Goal: Find specific page/section: Find specific page/section

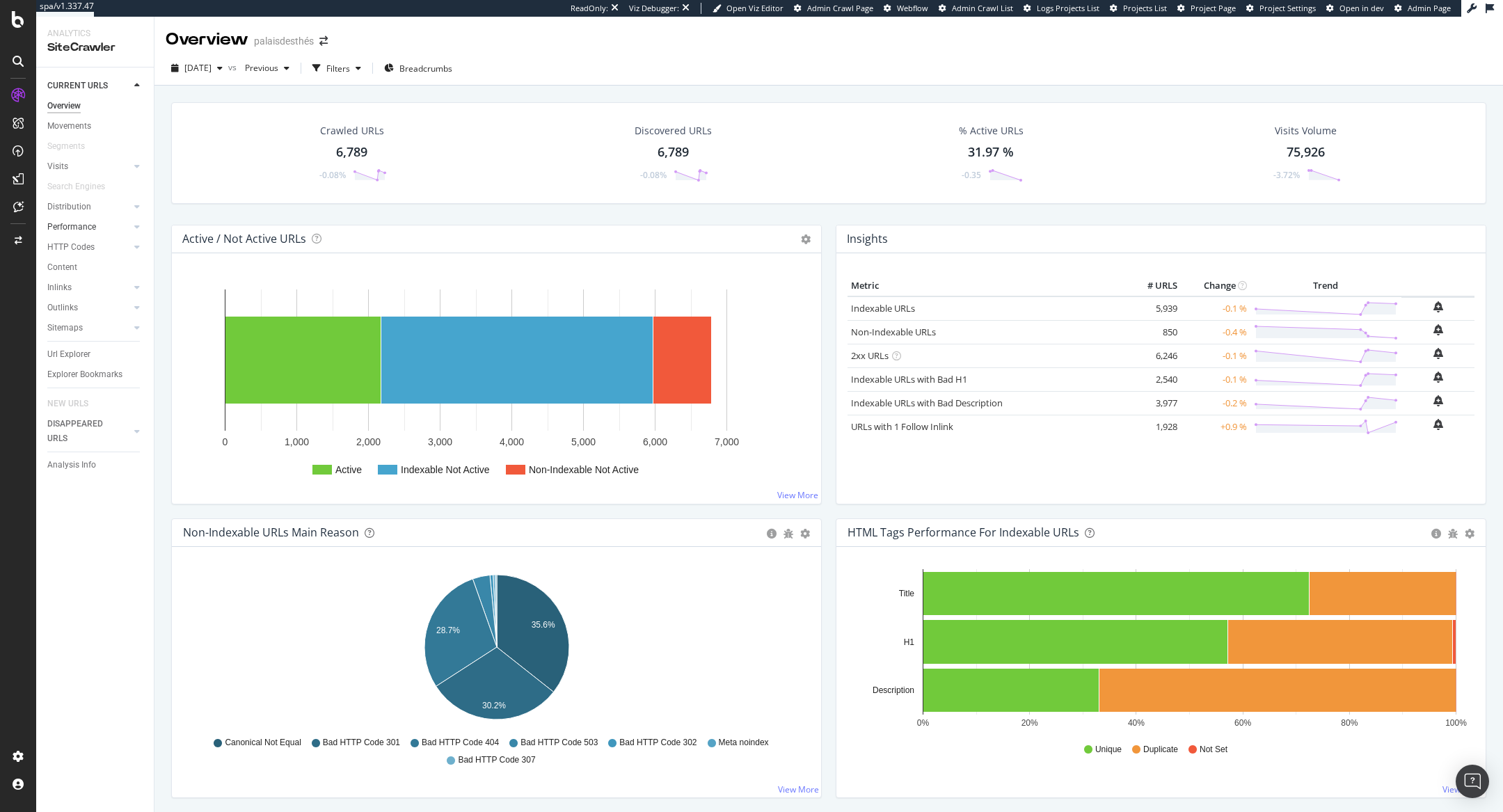
click at [121, 228] on div at bounding box center [123, 227] width 14 height 14
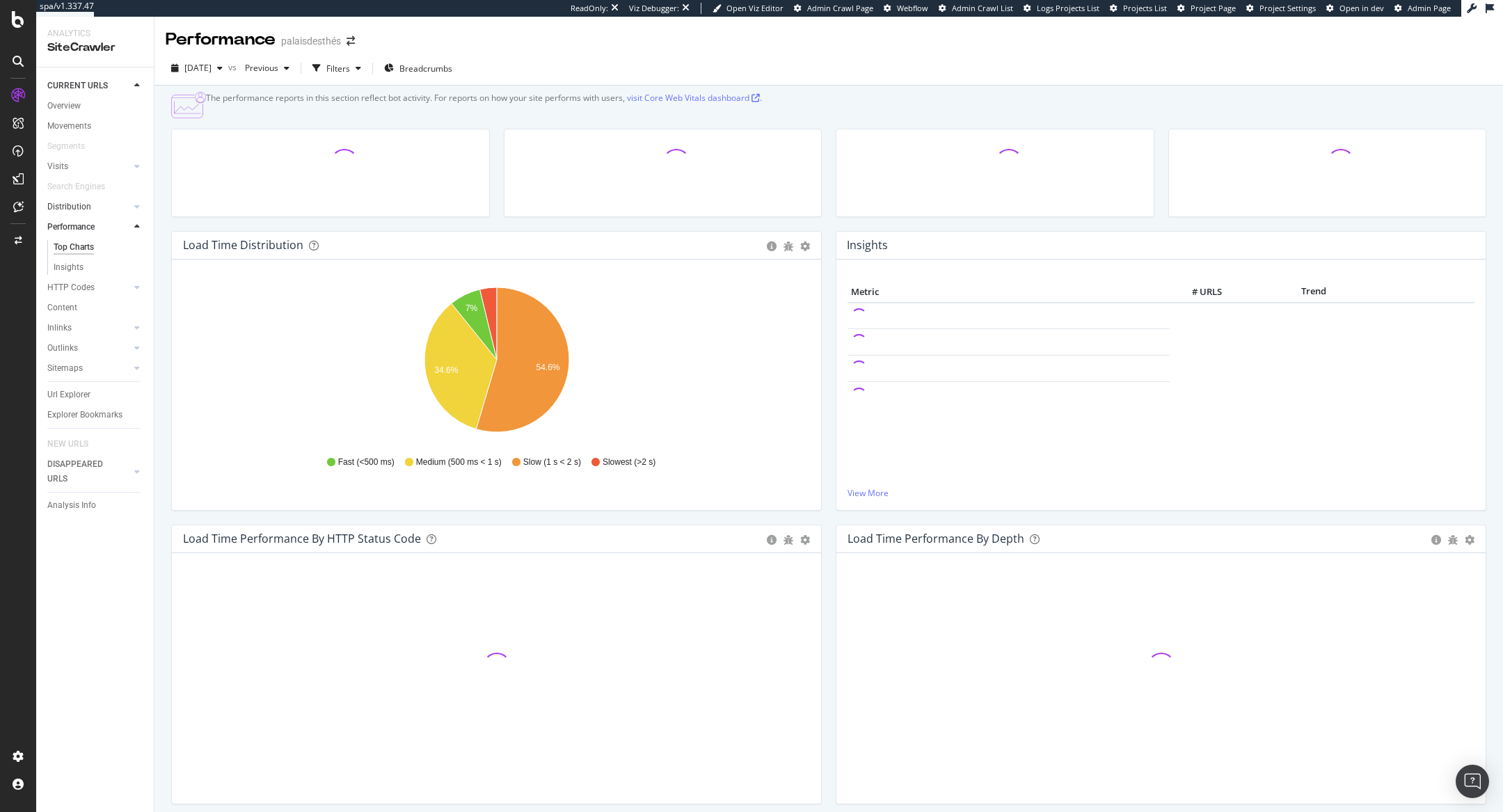
click at [124, 210] on div at bounding box center [123, 206] width 14 height 14
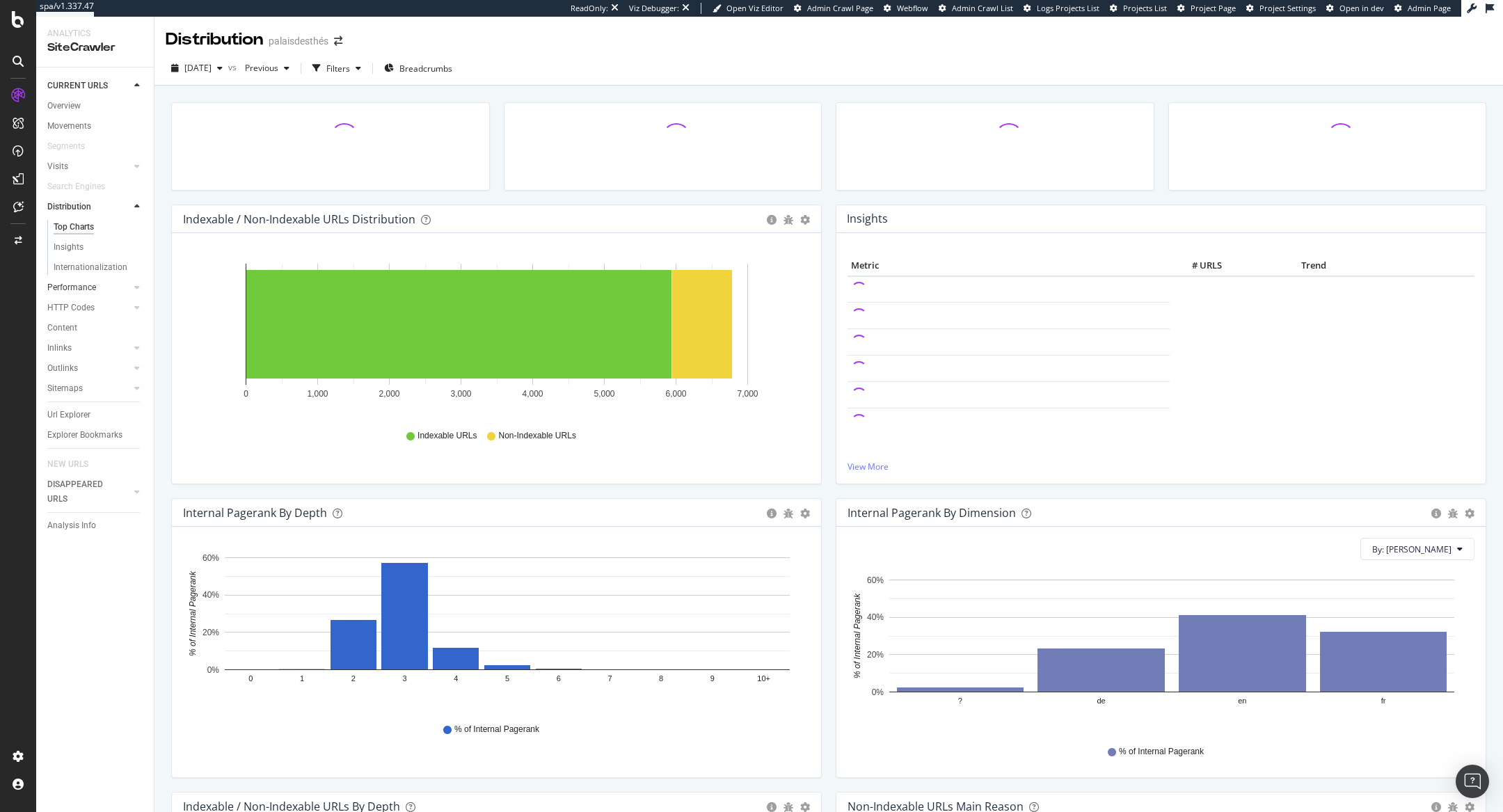
click at [96, 287] on link "Performance" at bounding box center [88, 288] width 82 height 14
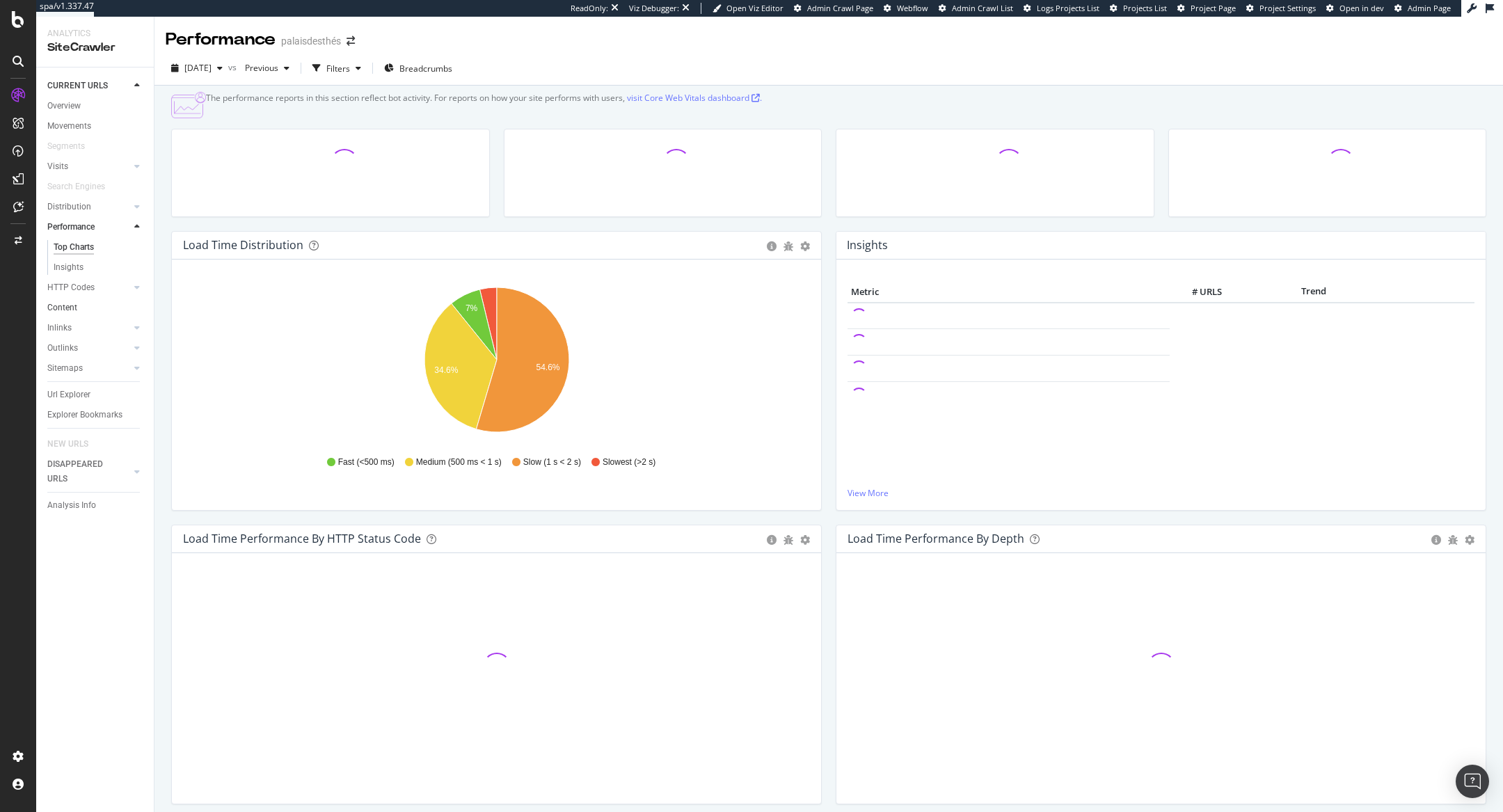
click at [90, 313] on link "Content" at bounding box center [95, 307] width 97 height 14
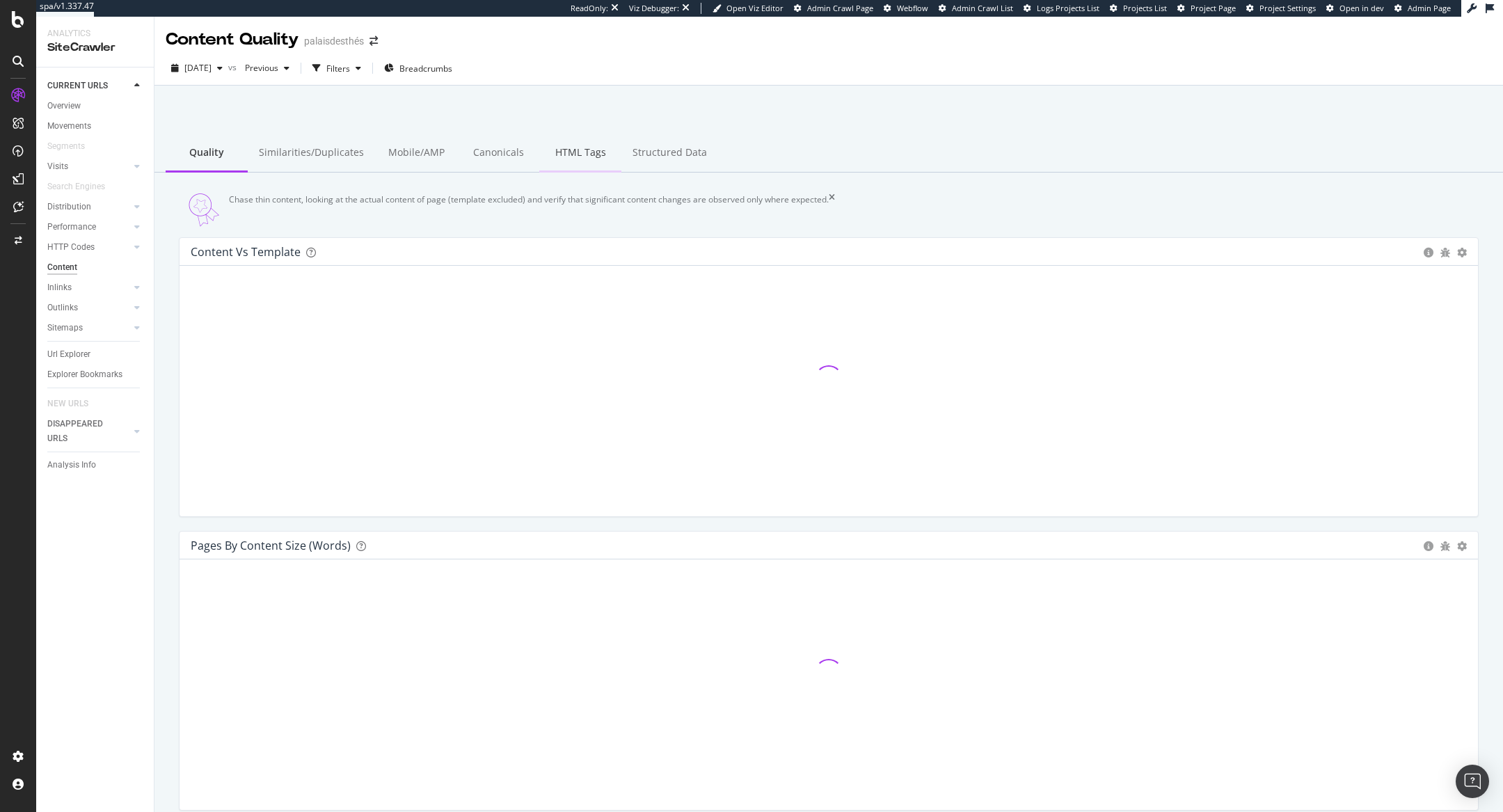
click at [589, 150] on div "HTML Tags" at bounding box center [580, 153] width 82 height 38
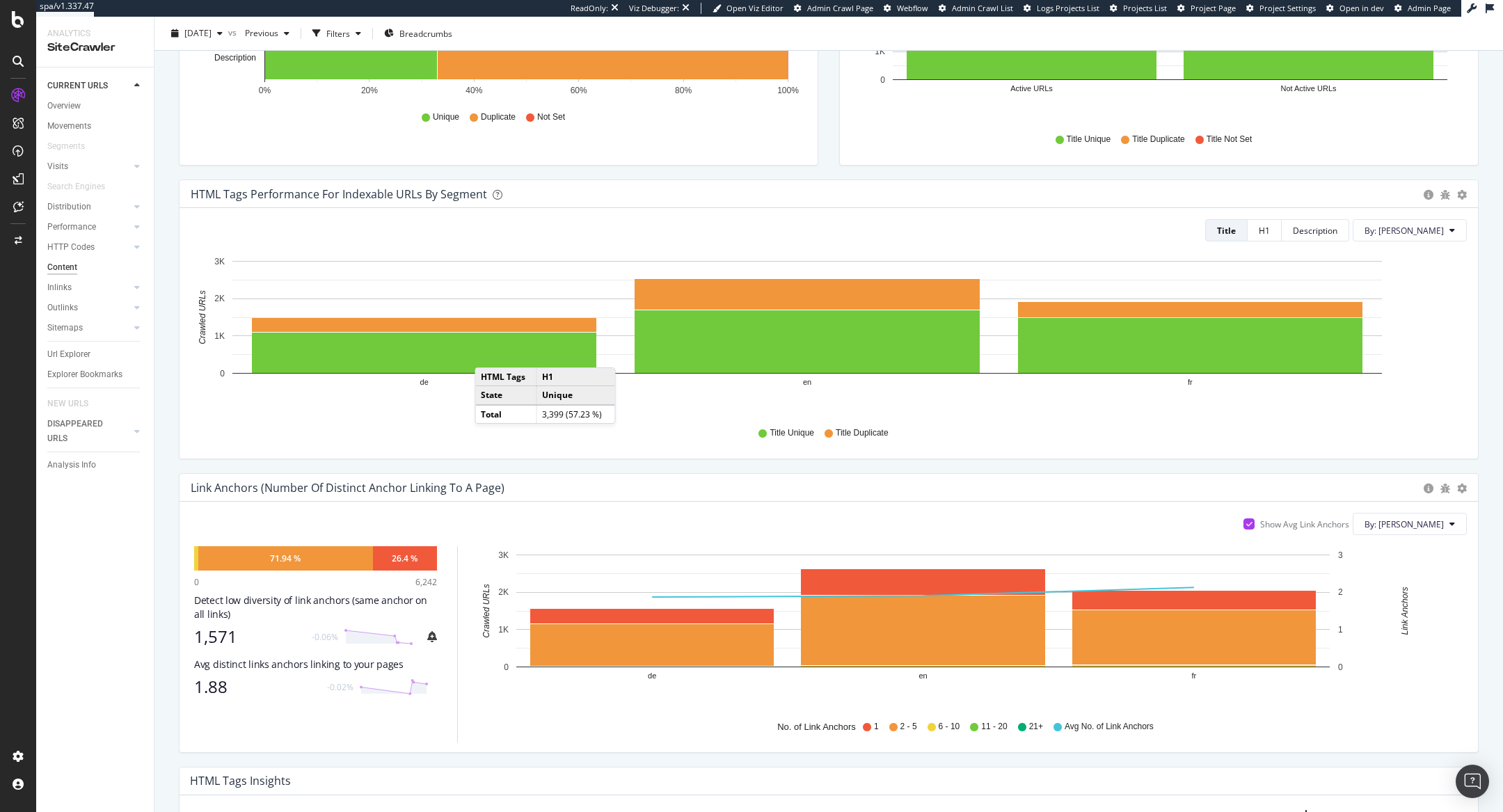
scroll to position [389, 0]
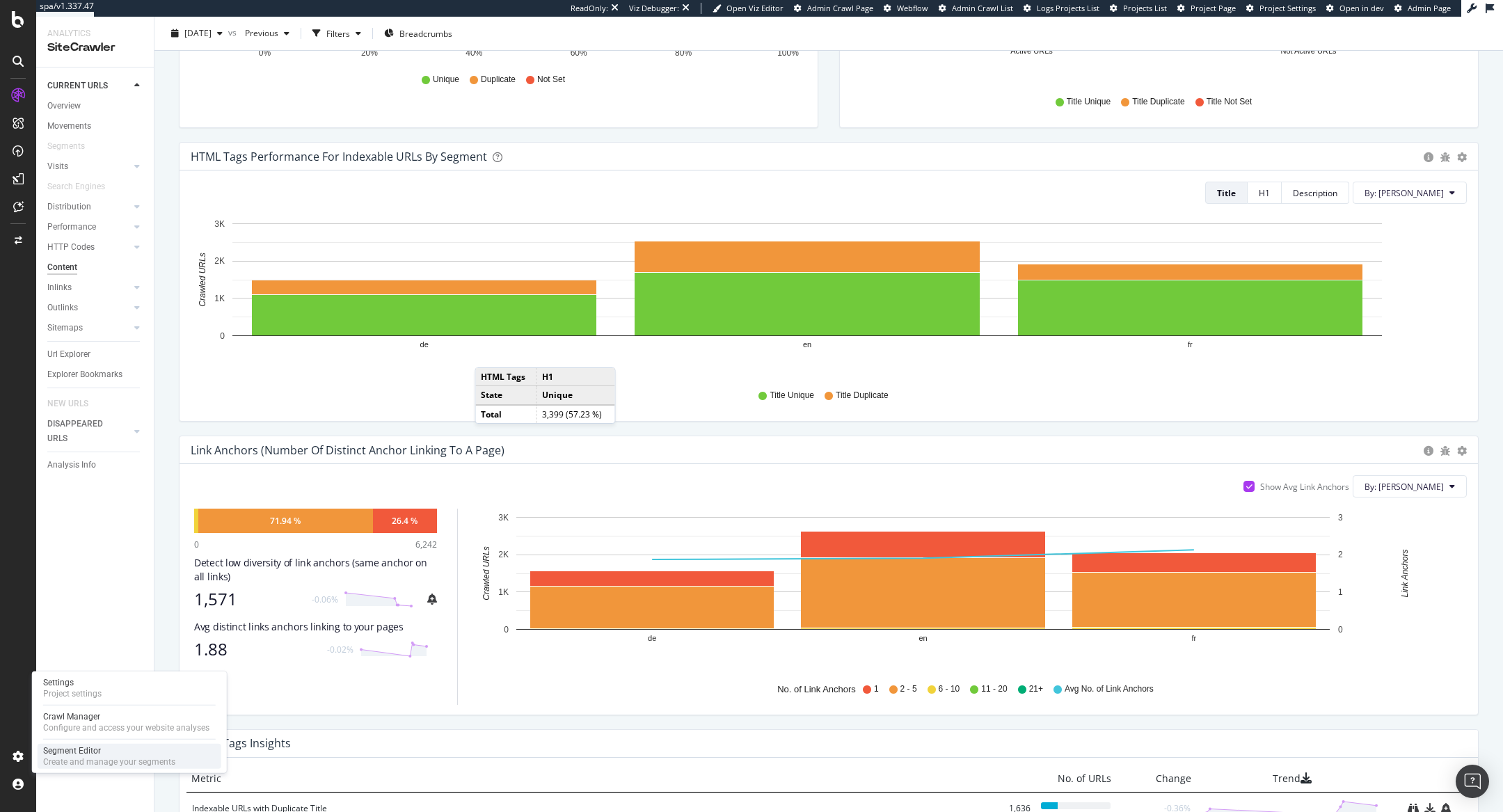
click at [47, 754] on div "Segment Editor" at bounding box center [109, 750] width 132 height 12
